Goal: Book appointment/travel/reservation

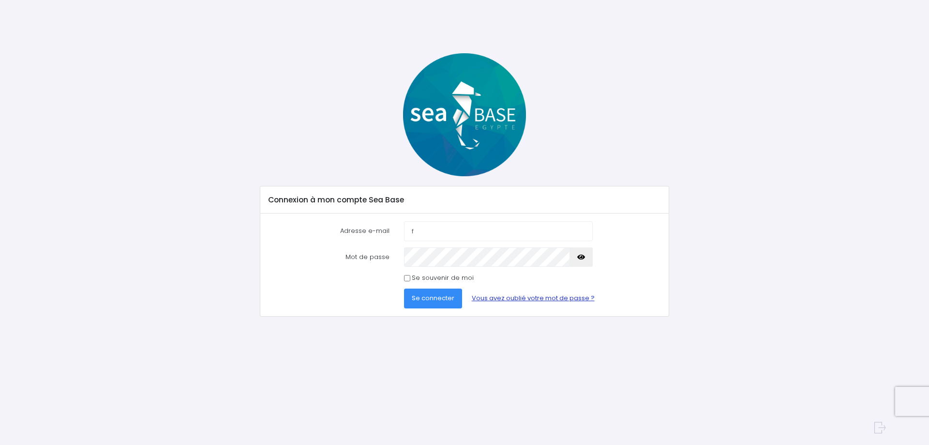
type input "[PERSON_NAME][EMAIL_ADDRESS][DOMAIN_NAME]"
click at [404, 288] on button "Se connecter" at bounding box center [433, 297] width 58 height 19
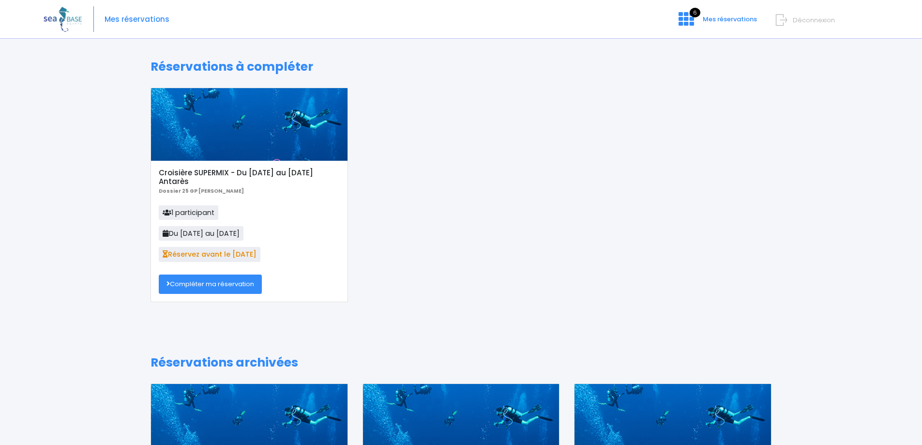
click at [201, 283] on link "Compléter ma réservation" at bounding box center [210, 283] width 103 height 19
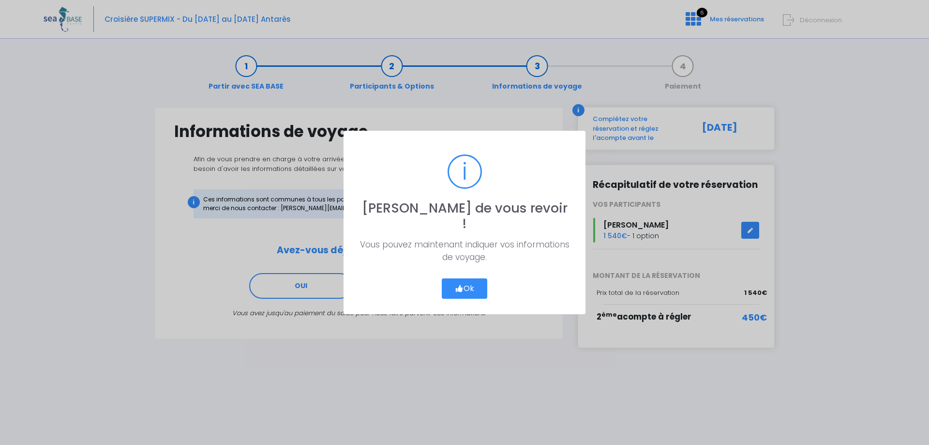
click at [463, 278] on button "Ok" at bounding box center [464, 288] width 45 height 20
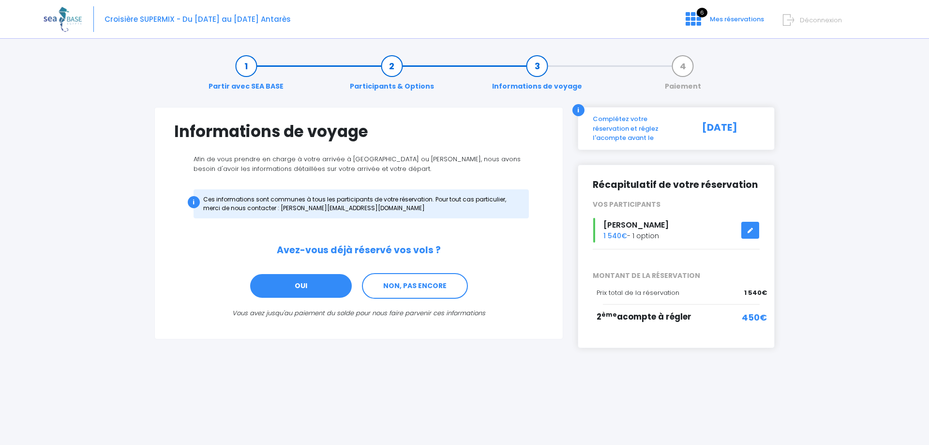
click at [300, 283] on link "OUI" at bounding box center [301, 286] width 104 height 26
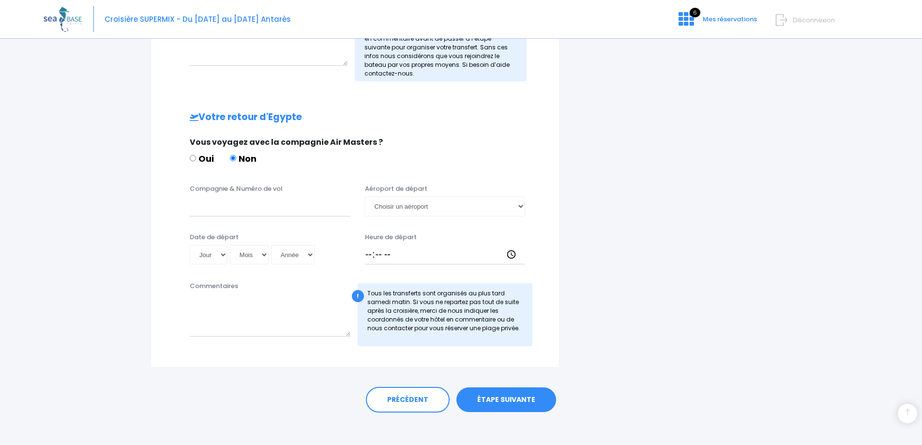
scroll to position [505, 0]
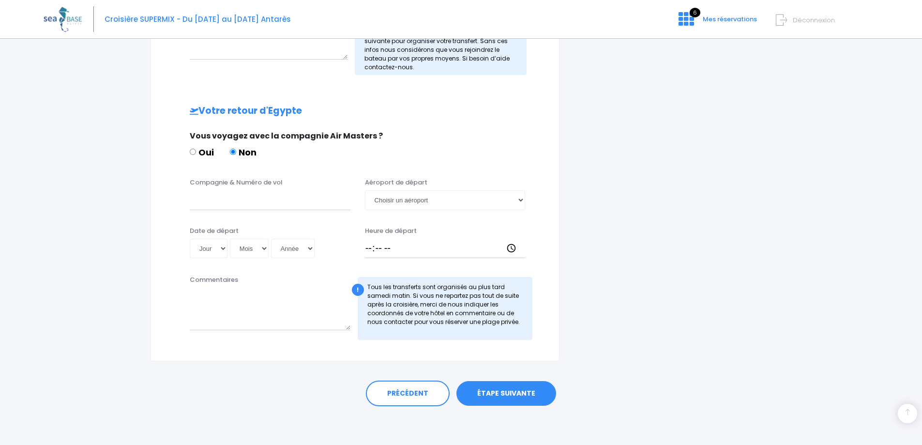
click at [514, 393] on link "ÉTAPE SUIVANTE" at bounding box center [506, 393] width 100 height 25
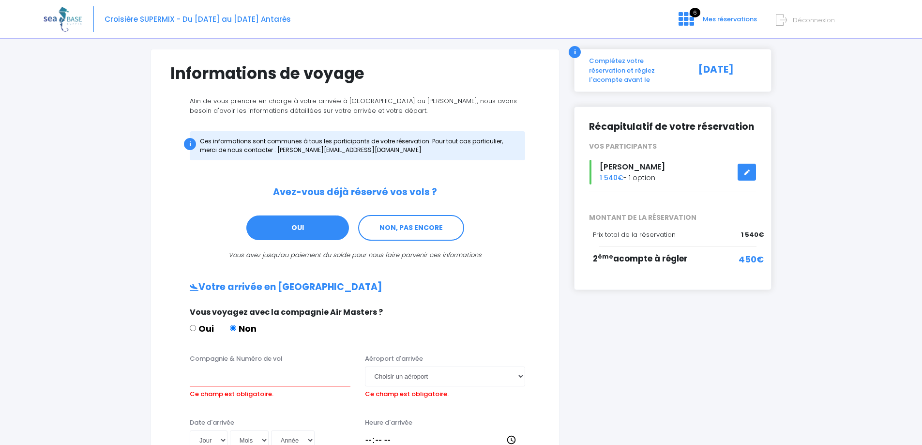
scroll to position [37, 0]
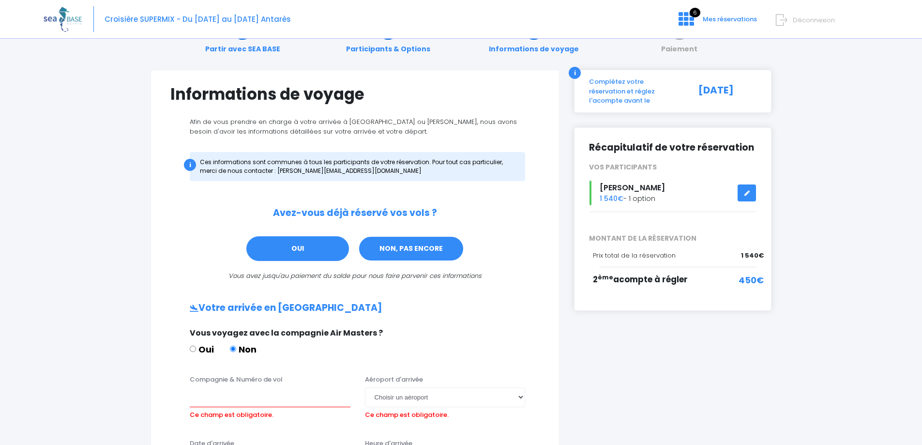
click at [420, 249] on link "NON, PAS ENCORE" at bounding box center [411, 249] width 106 height 26
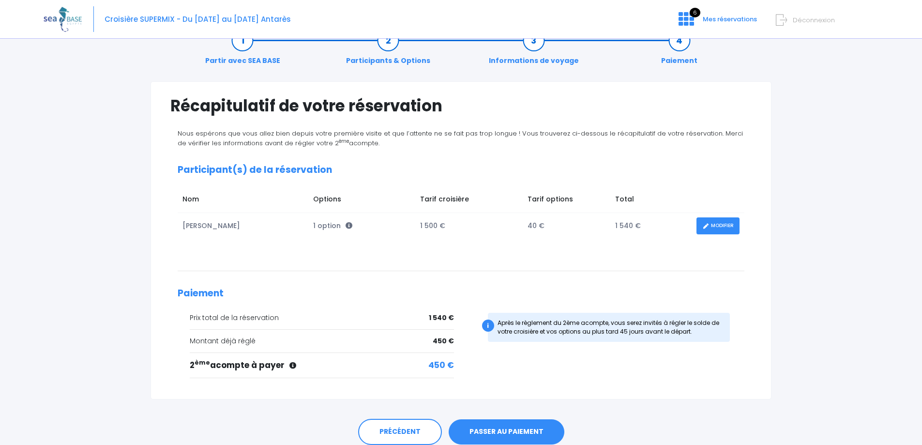
scroll to position [48, 0]
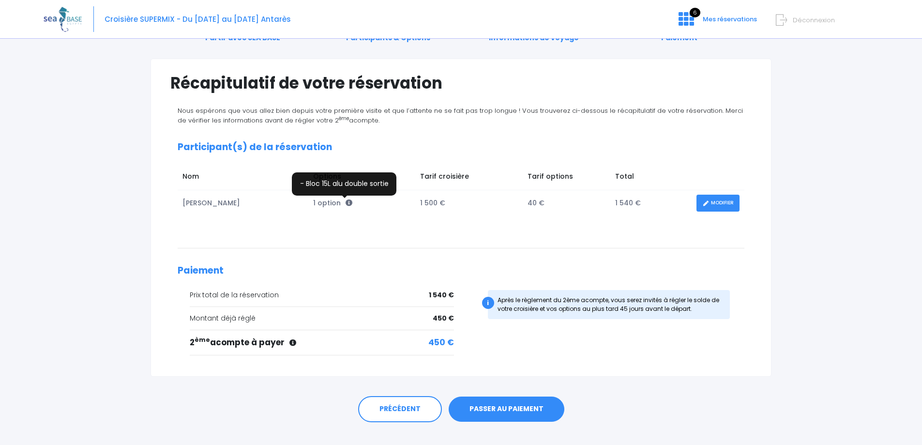
click at [346, 201] on icon at bounding box center [349, 202] width 7 height 7
click at [325, 174] on td "Options" at bounding box center [361, 178] width 107 height 23
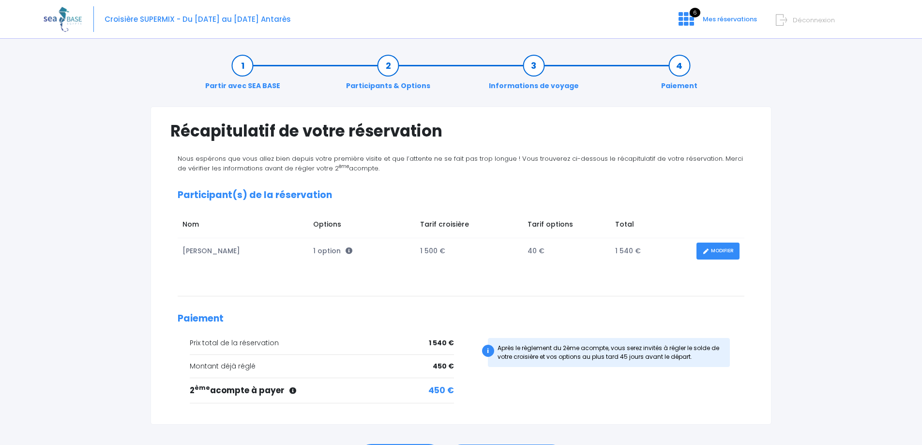
scroll to position [0, 0]
click at [384, 64] on link "Participants & Options" at bounding box center [388, 76] width 94 height 30
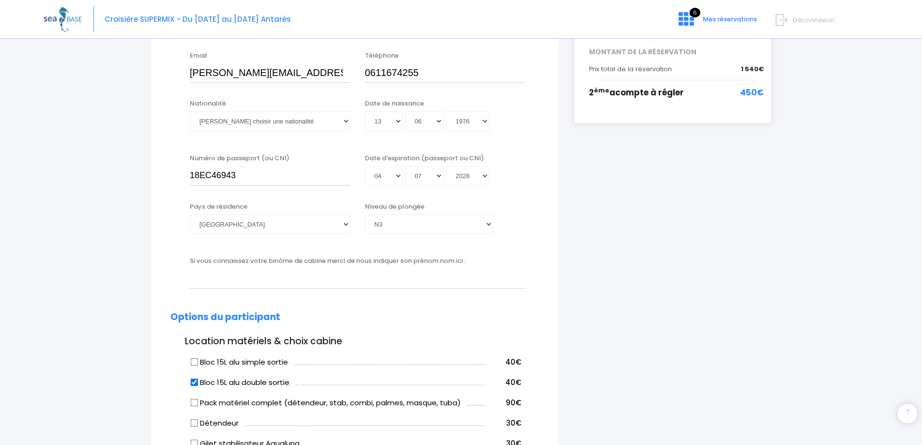
scroll to position [242, 0]
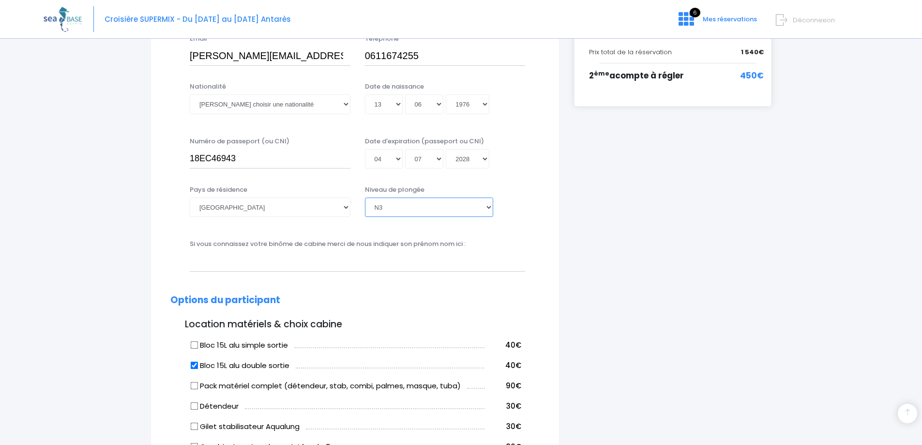
click at [489, 207] on select "Veuillez choisir un niveau de plongée Non plongeur Junior OW diver Adventure OW…" at bounding box center [429, 206] width 128 height 19
select select "N4"
click at [365, 197] on select "Veuillez choisir un niveau de plongée Non plongeur Junior OW diver Adventure OW…" at bounding box center [429, 206] width 128 height 19
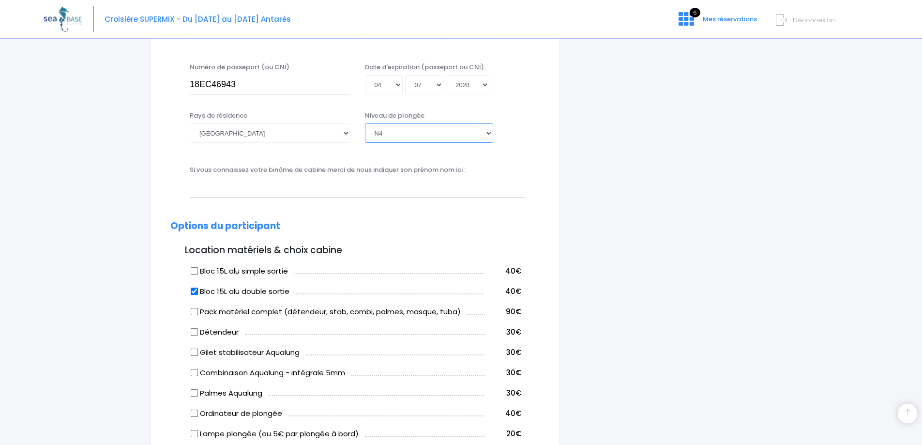
scroll to position [339, 0]
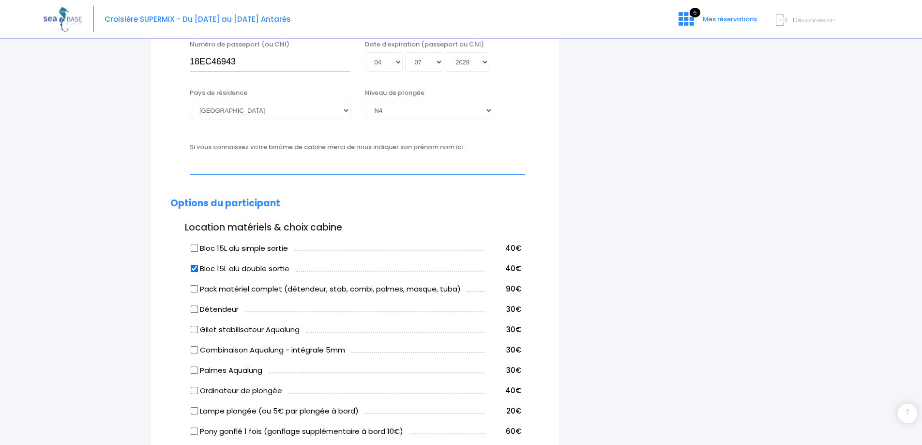
click at [209, 165] on input "text" at bounding box center [357, 164] width 335 height 19
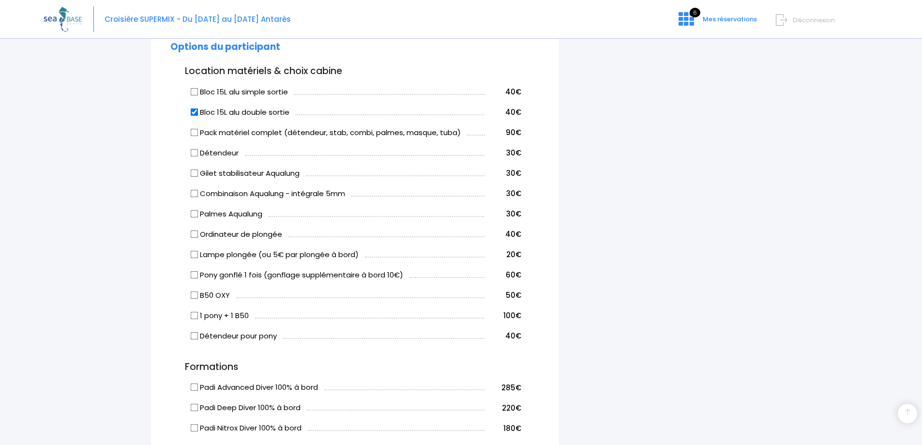
scroll to position [532, 0]
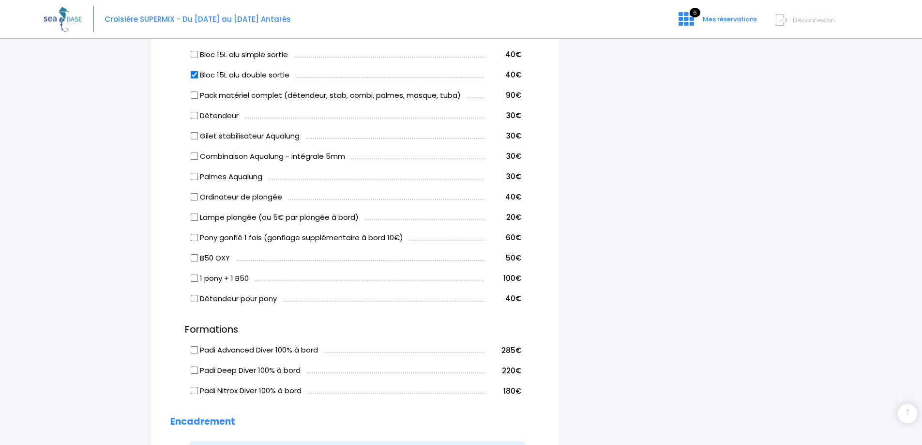
type input "BESSEAU EMILIE"
click at [194, 238] on input "Pony gonflé 1 fois (gonflage supplémentaire à bord 10€)" at bounding box center [195, 237] width 8 height 8
checkbox input "true"
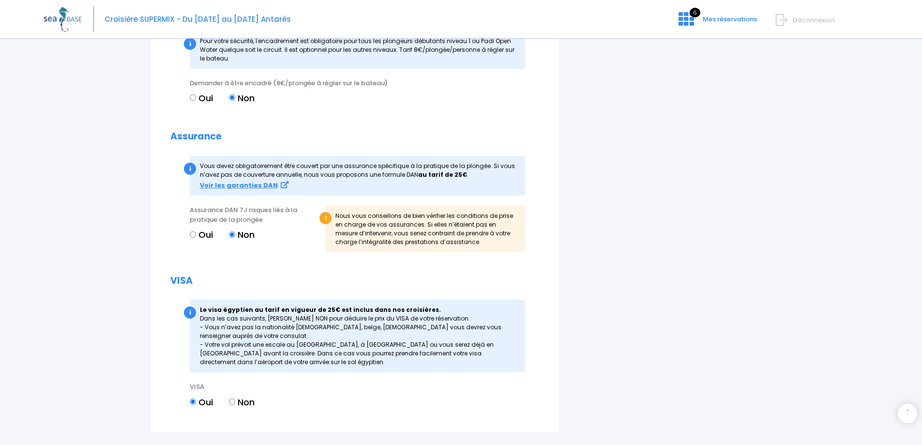
scroll to position [1015, 0]
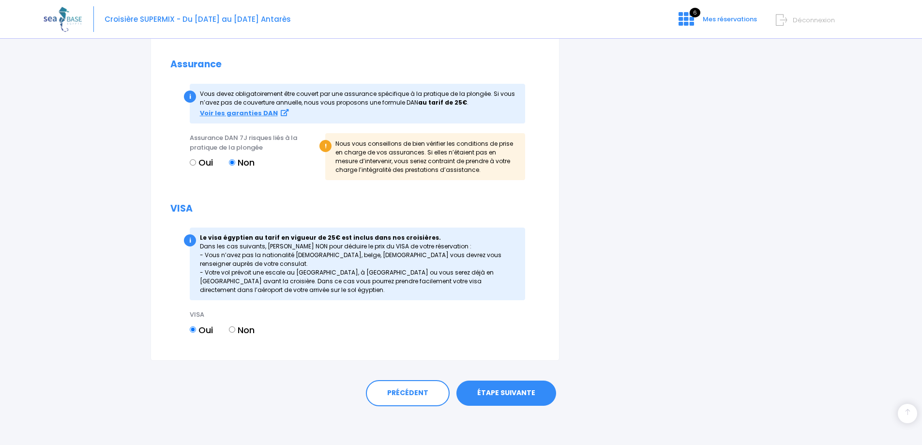
click at [487, 392] on link "ÉTAPE SUIVANTE" at bounding box center [506, 392] width 100 height 25
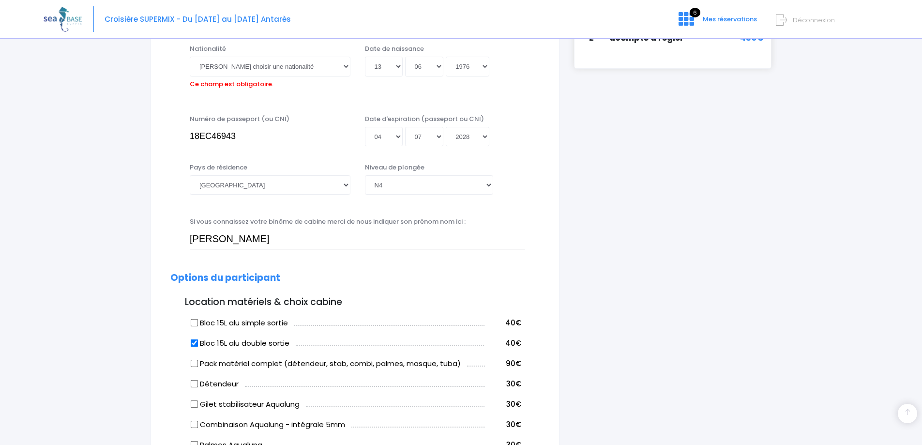
scroll to position [240, 0]
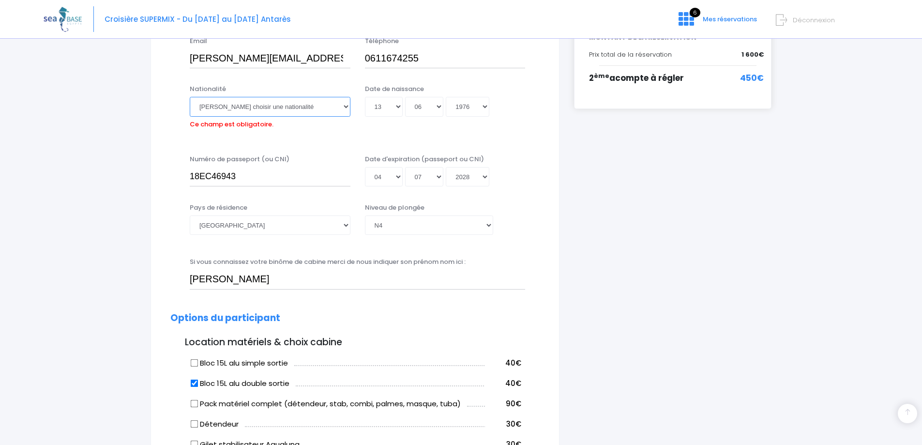
click at [347, 106] on select "Veuillez choisir une nationalité Afghane Albanaise Algerienne Allemande America…" at bounding box center [270, 106] width 161 height 19
select select "Française"
click at [190, 97] on select "Veuillez choisir une nationalité Afghane Albanaise Algerienne Allemande America…" at bounding box center [270, 106] width 161 height 19
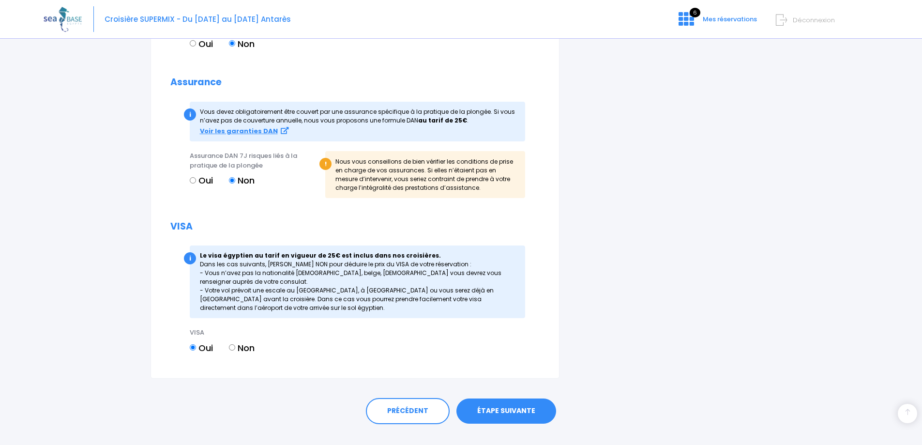
scroll to position [1015, 0]
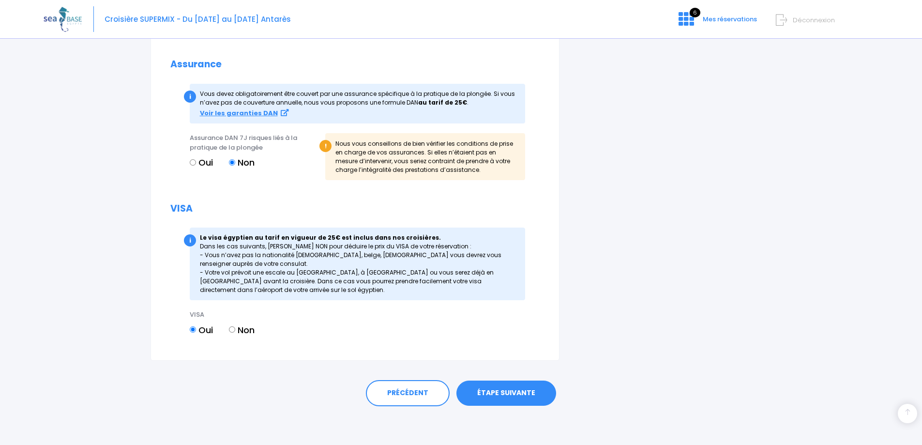
click at [504, 390] on link "ÉTAPE SUIVANTE" at bounding box center [506, 392] width 100 height 25
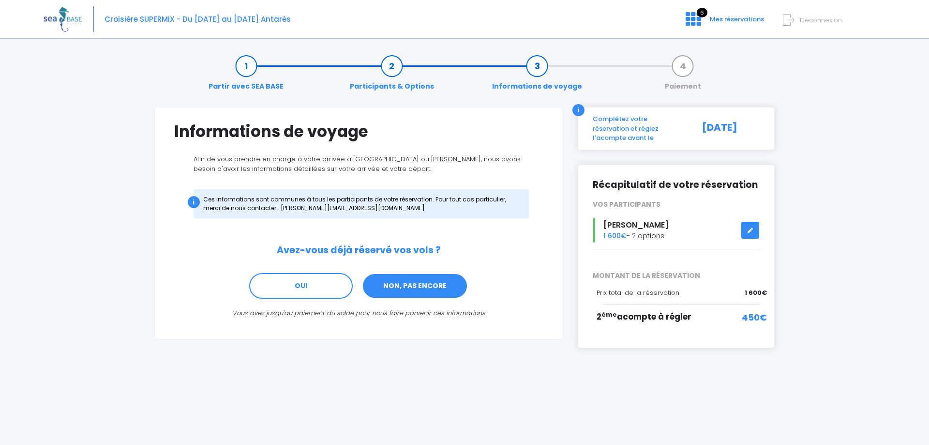
click at [424, 287] on link "NON, PAS ENCORE" at bounding box center [415, 286] width 106 height 26
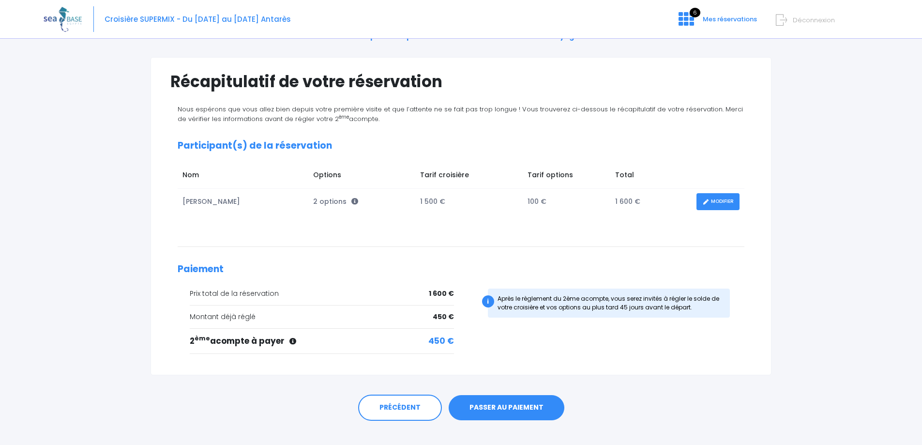
scroll to position [64, 0]
